Goal: Find specific page/section: Find specific page/section

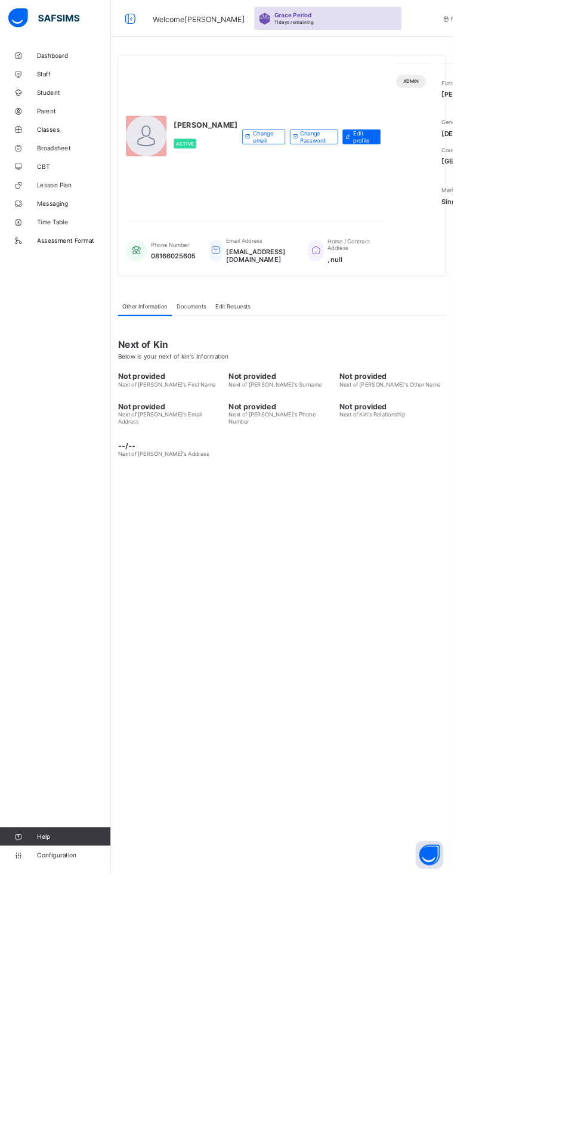
click at [253, 199] on div "[PERSON_NAME] Active" at bounding box center [234, 176] width 144 height 189
click at [456, 185] on span "Edit profile" at bounding box center [469, 177] width 26 height 18
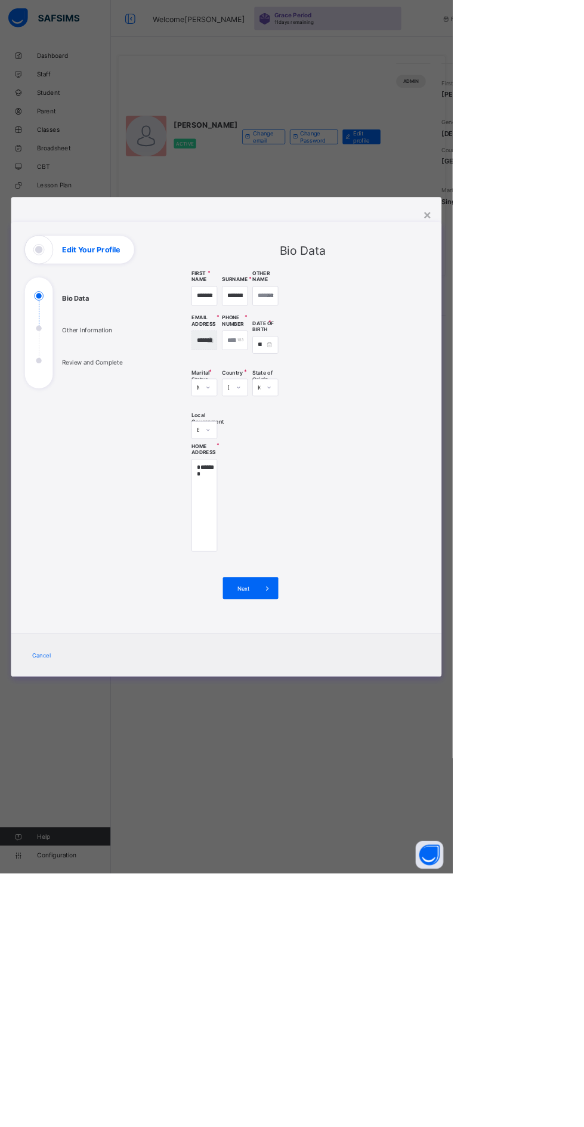
click at [558, 286] on div "×" at bounding box center [551, 276] width 11 height 20
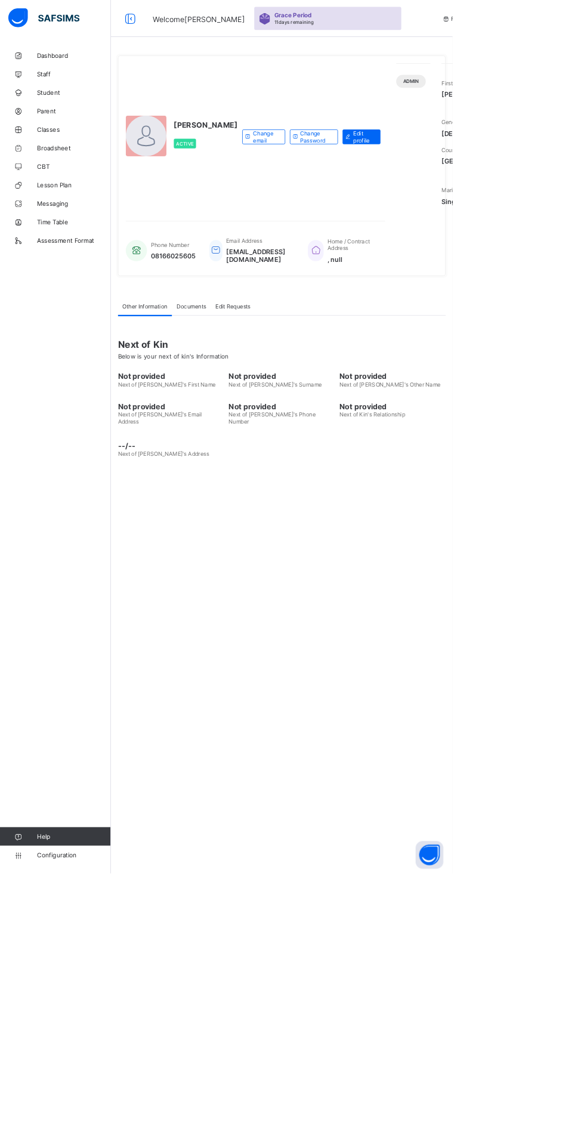
click at [257, 400] on span "Documents" at bounding box center [247, 395] width 38 height 9
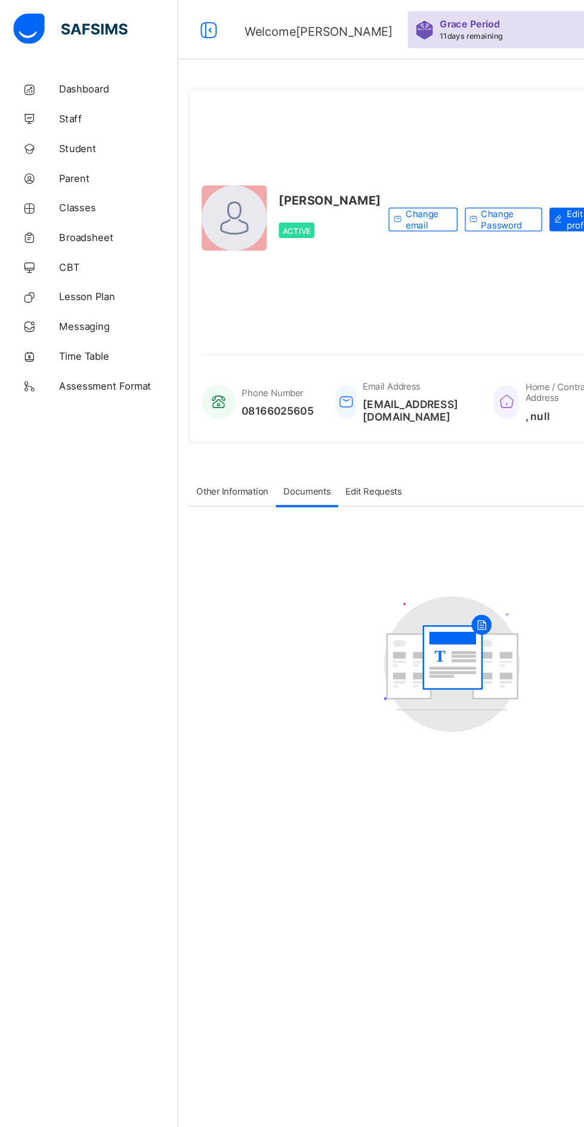
click at [57, 94] on span "Staff" at bounding box center [95, 96] width 95 height 10
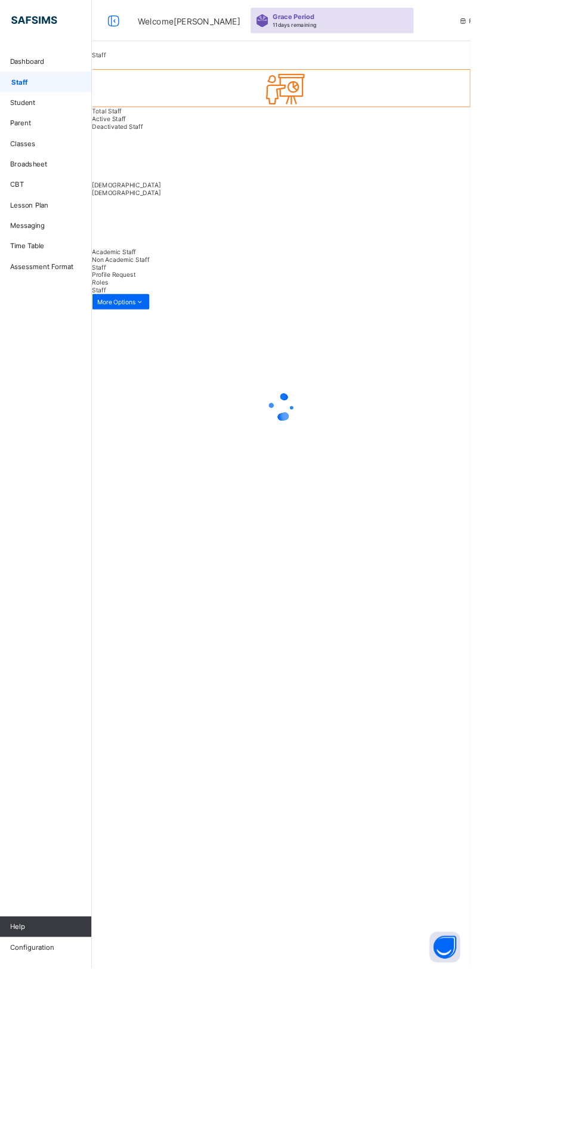
click at [194, 324] on span "Profile Request" at bounding box center [168, 319] width 51 height 9
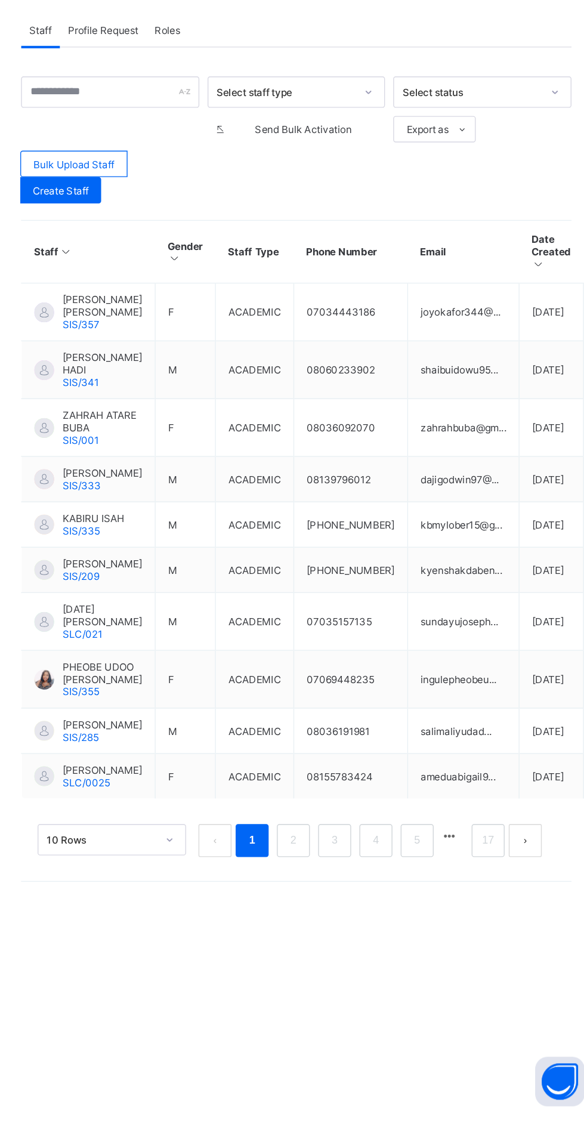
click at [361, 936] on link "2" at bounding box center [360, 929] width 11 height 16
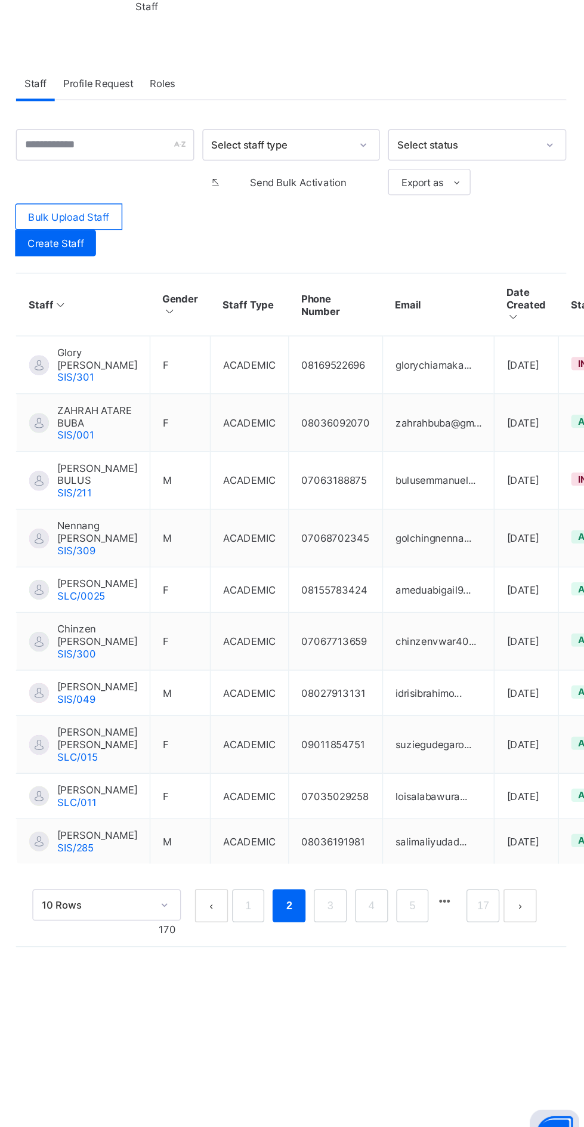
click at [392, 945] on link "3" at bounding box center [391, 938] width 11 height 16
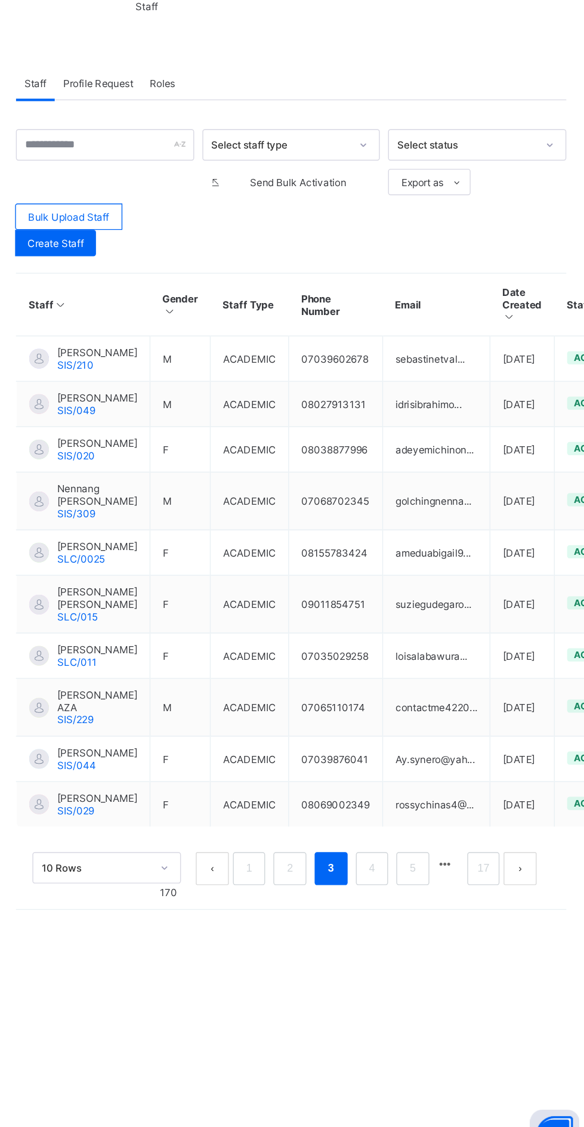
click at [422, 918] on link "4" at bounding box center [421, 911] width 11 height 16
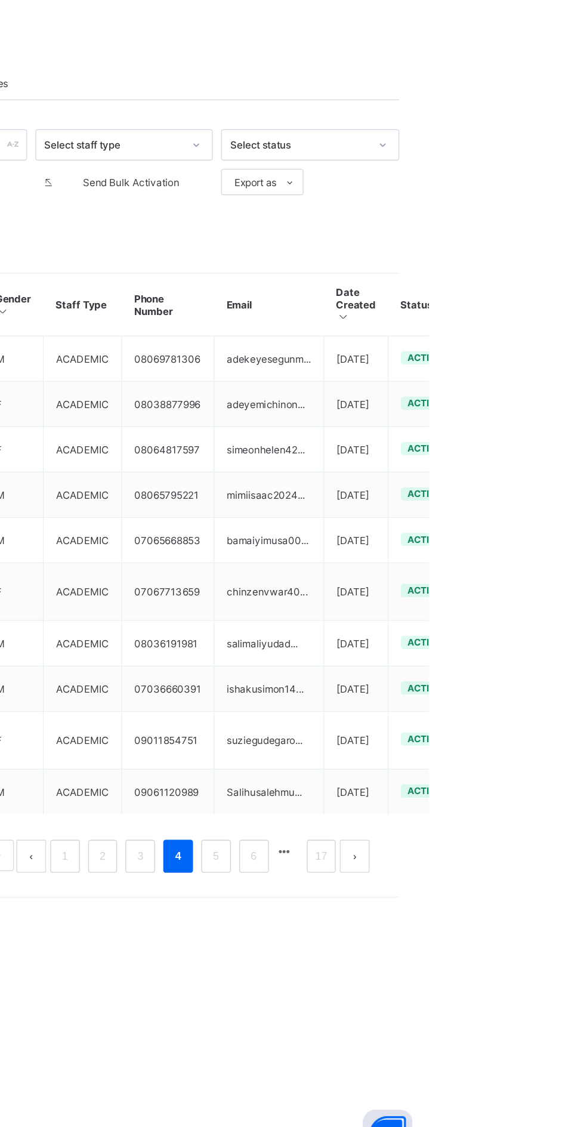
click at [0, 0] on ul "View Profile Edit Staff Reset Password Resend Activation Link Change Email Dele…" at bounding box center [0, 0] width 0 height 0
click at [429, 542] on td "adekeyesegunm..." at bounding box center [468, 542] width 79 height 33
click at [568, 544] on span "active" at bounding box center [580, 541] width 24 height 8
click at [0, 0] on ul "View Profile Edit Staff Reset Password Resend Activation Link Change Email Dele…" at bounding box center [0, 0] width 0 height 0
click at [0, 0] on div "View Profile" at bounding box center [0, 0] width 0 height 0
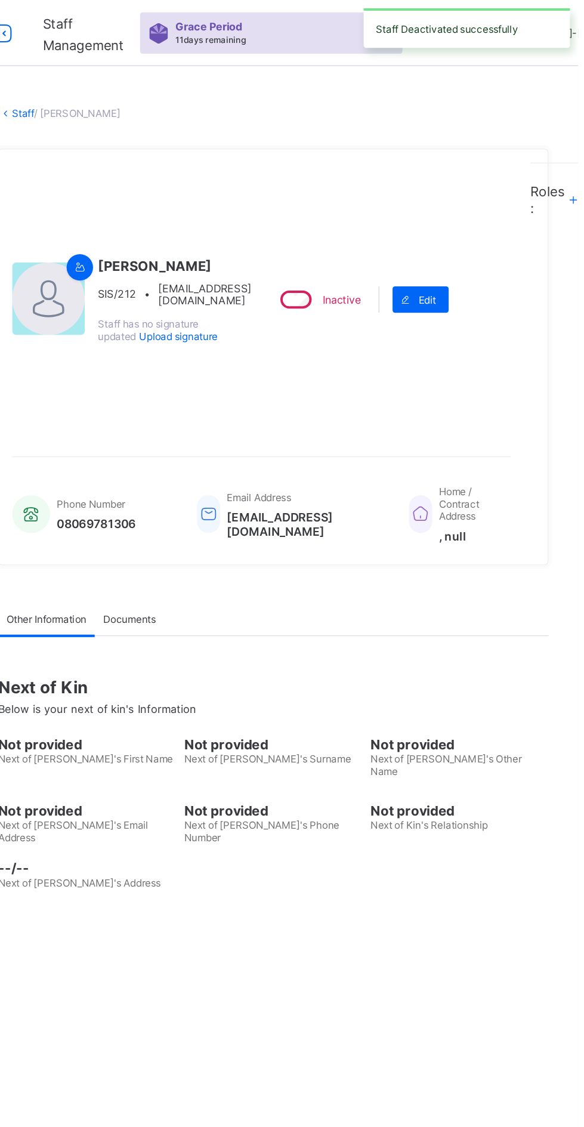
click at [187, 78] on link "Staff" at bounding box center [183, 82] width 16 height 9
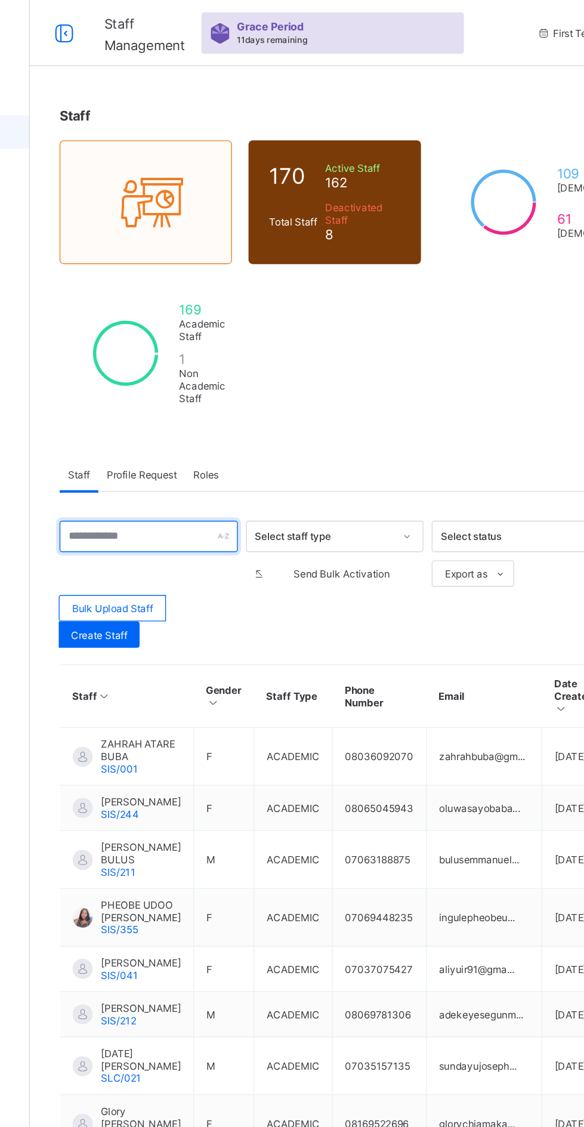
click at [214, 384] on input "text" at bounding box center [229, 387] width 129 height 23
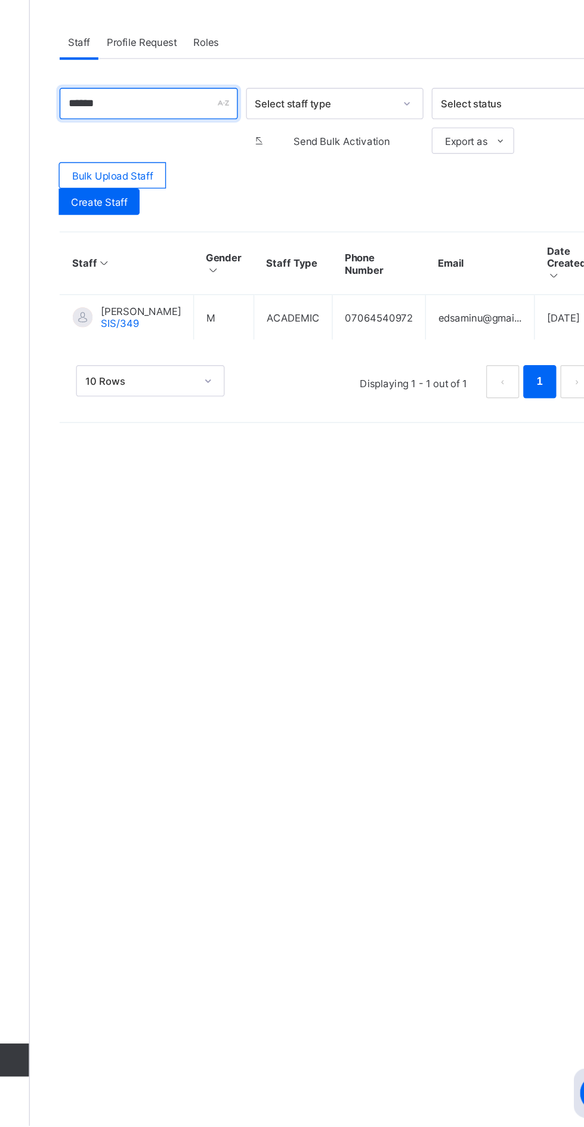
click at [237, 386] on input "******" at bounding box center [229, 387] width 129 height 23
type input "*"
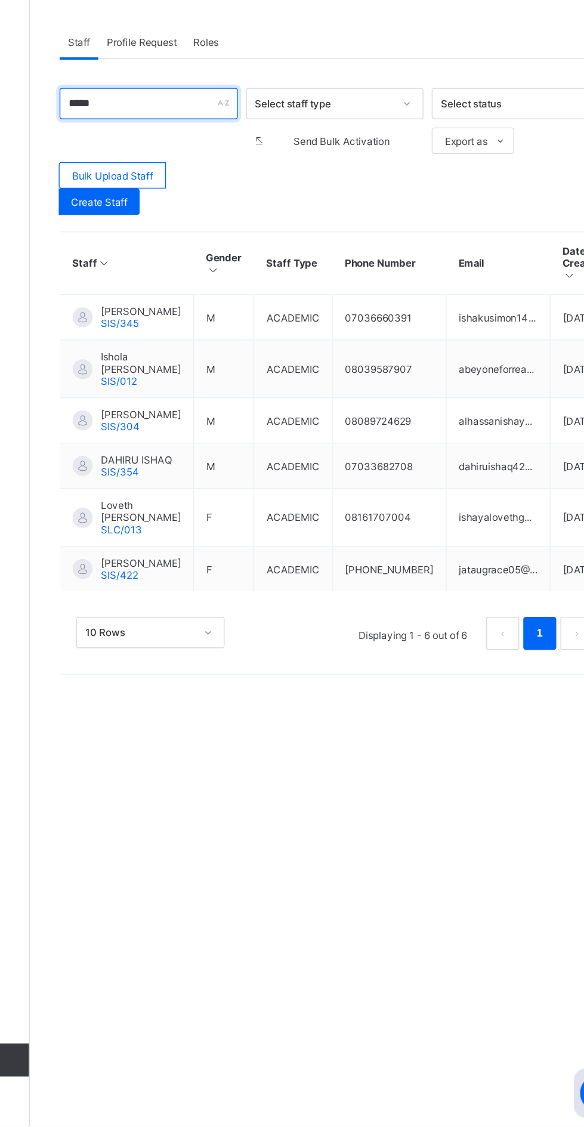
click at [214, 381] on input "*****" at bounding box center [229, 387] width 129 height 23
type input "*"
click at [242, 382] on input "********" at bounding box center [229, 387] width 129 height 23
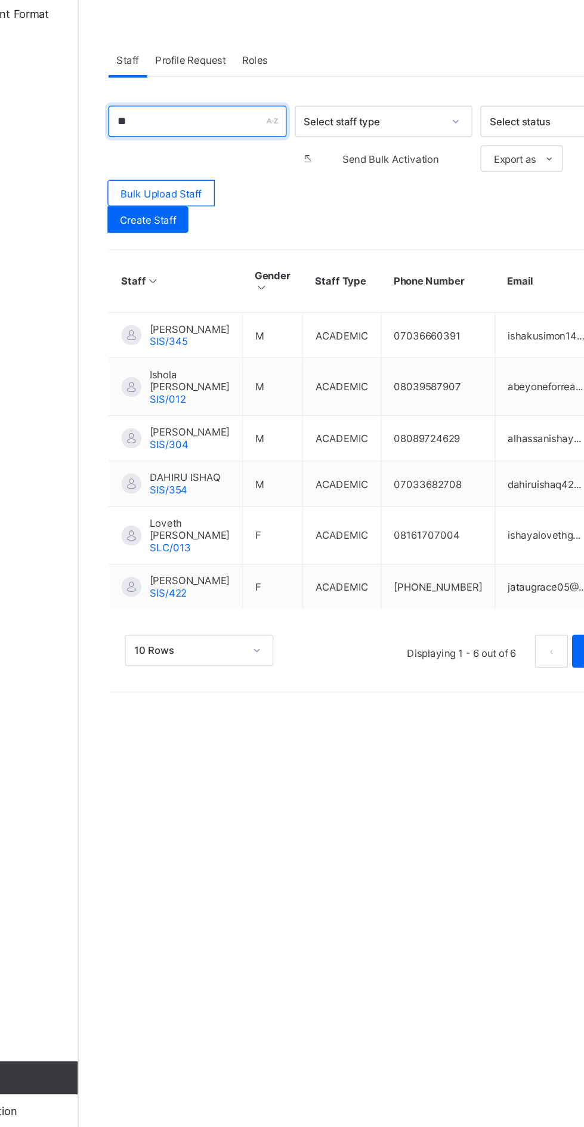
type input "*"
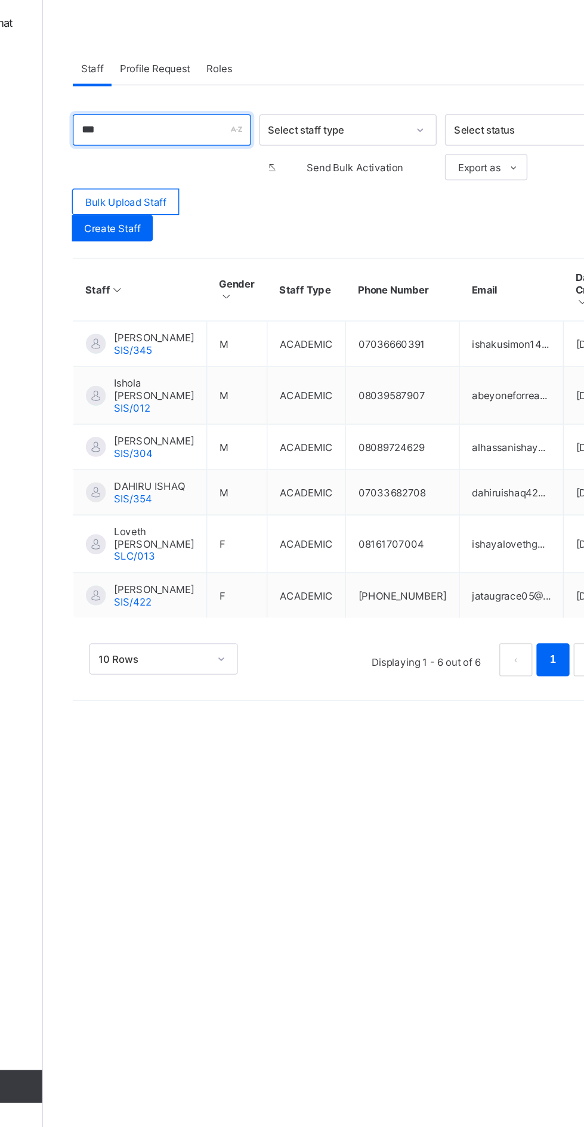
click at [225, 384] on input "***" at bounding box center [229, 387] width 129 height 23
type input "*"
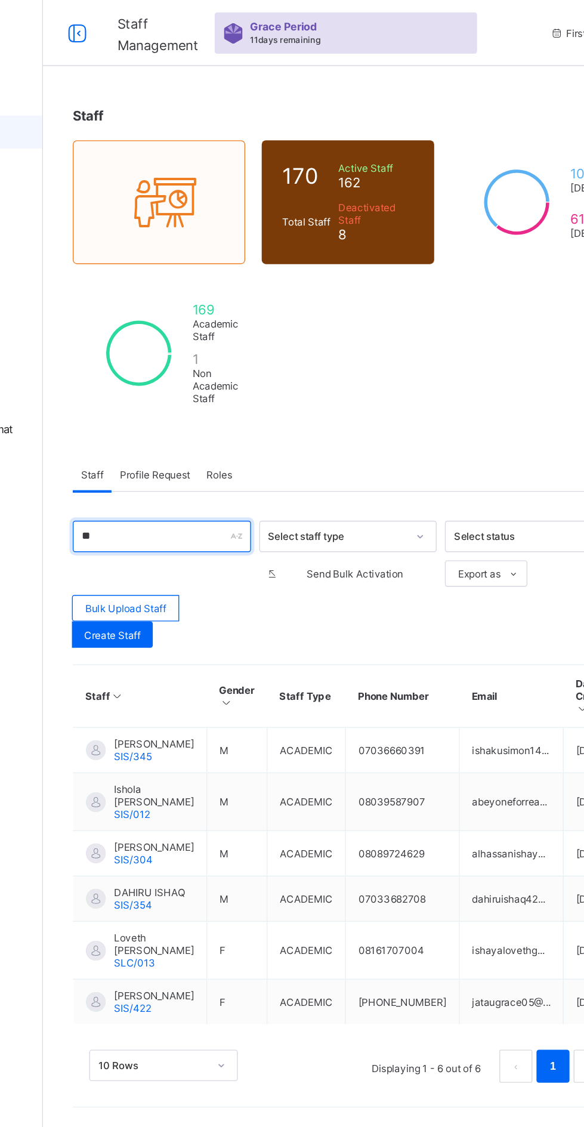
type input "*"
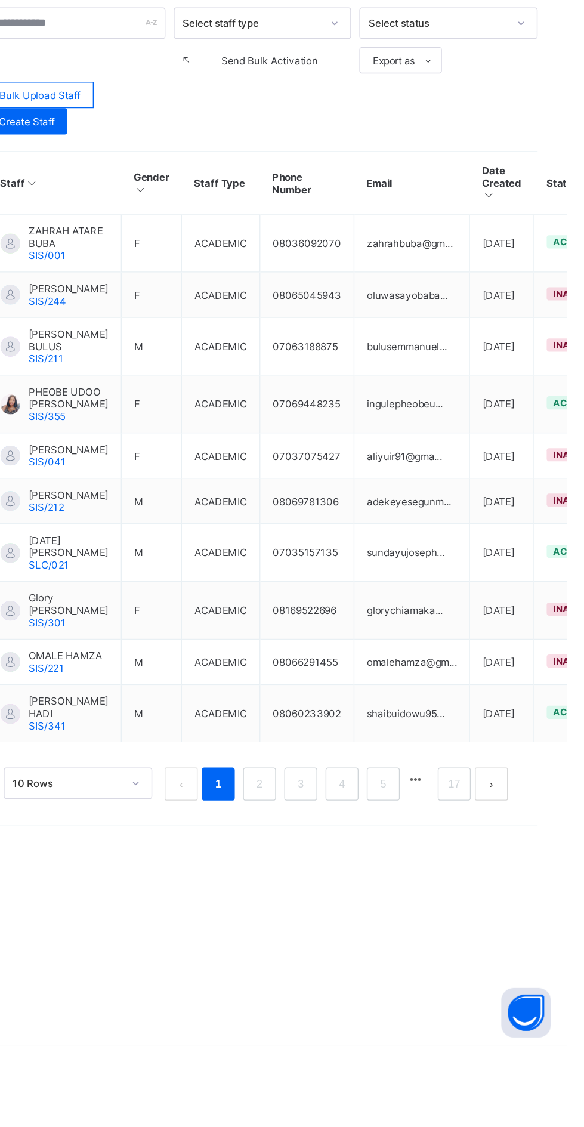
click at [361, 945] on link "2" at bounding box center [360, 938] width 11 height 16
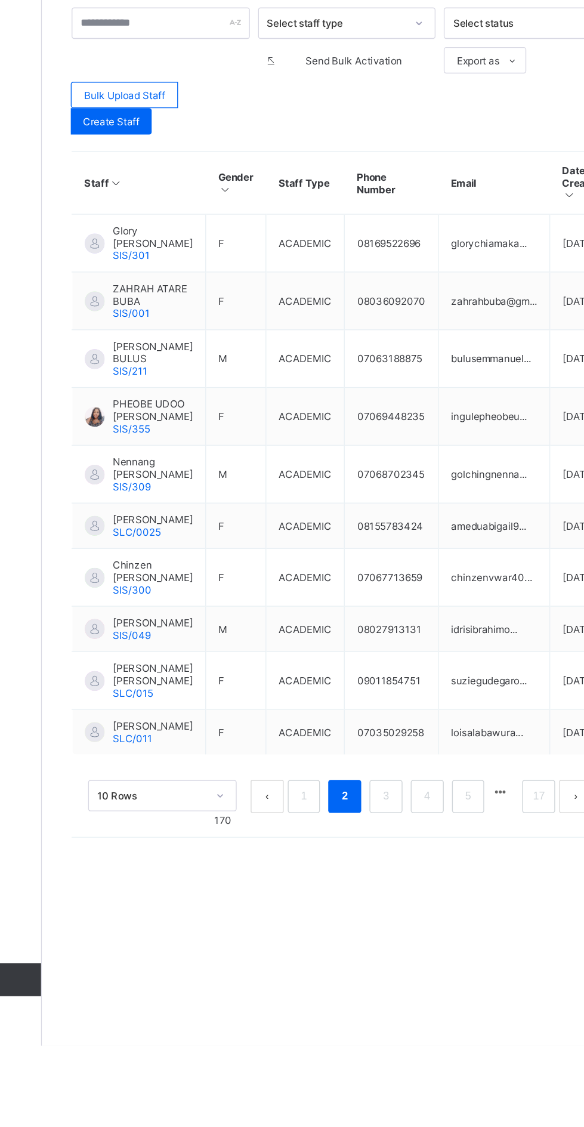
click at [392, 954] on link "3" at bounding box center [391, 947] width 11 height 16
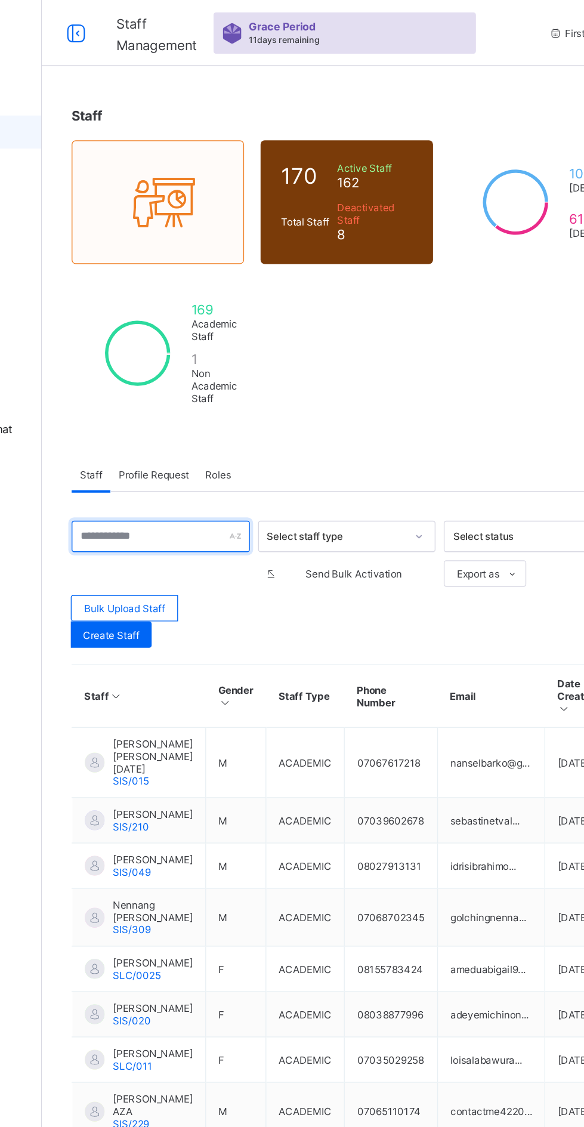
click at [212, 384] on input "text" at bounding box center [229, 387] width 129 height 23
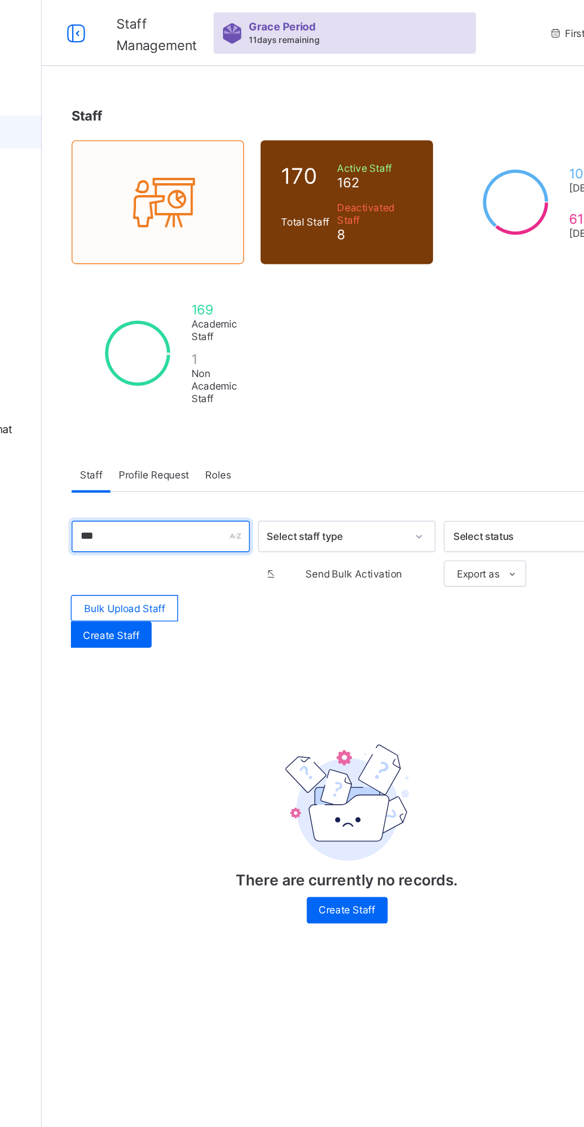
click at [218, 383] on input "***" at bounding box center [229, 387] width 129 height 23
type input "*"
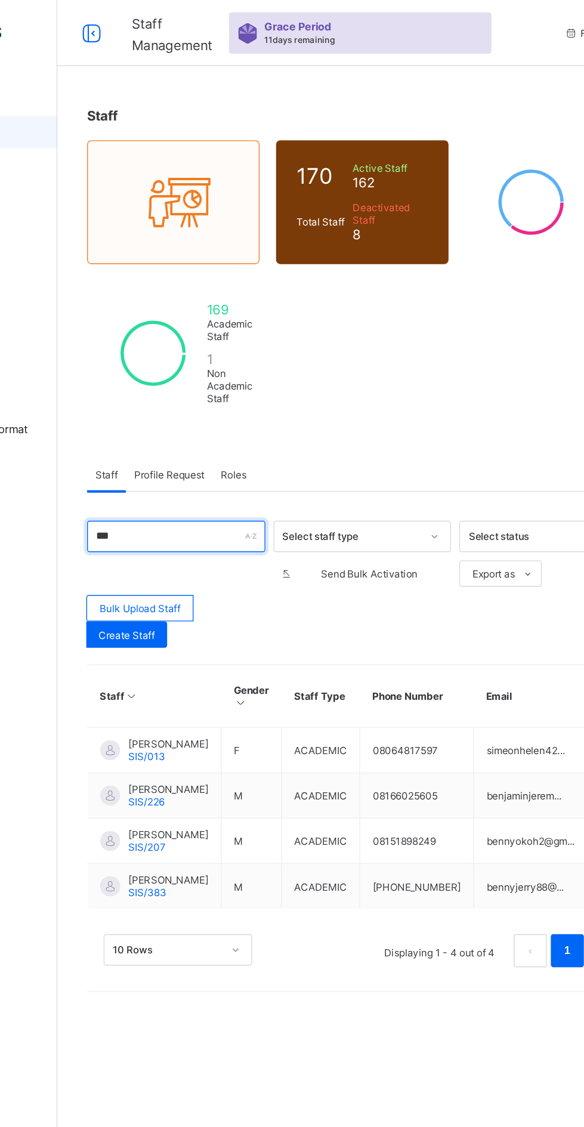
type input "***"
